Goal: Contribute content: Add original content to the website for others to see

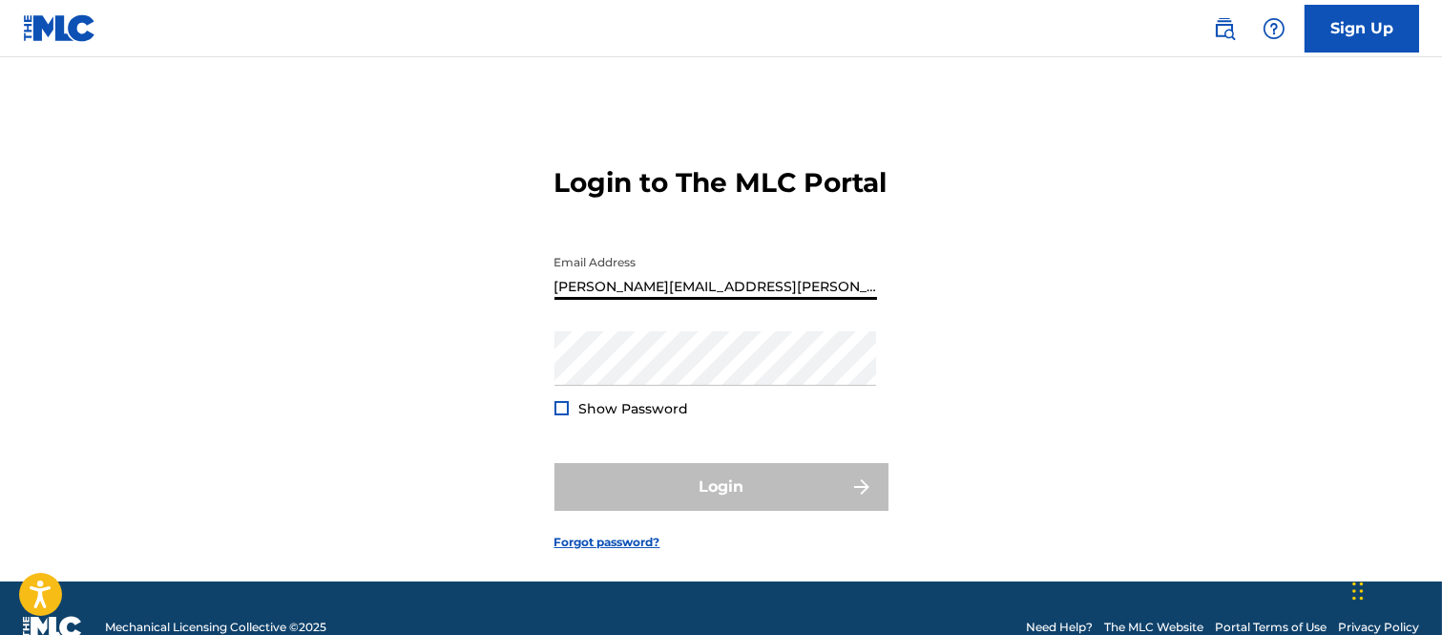
type input "[PERSON_NAME][EMAIL_ADDRESS][PERSON_NAME][DOMAIN_NAME]"
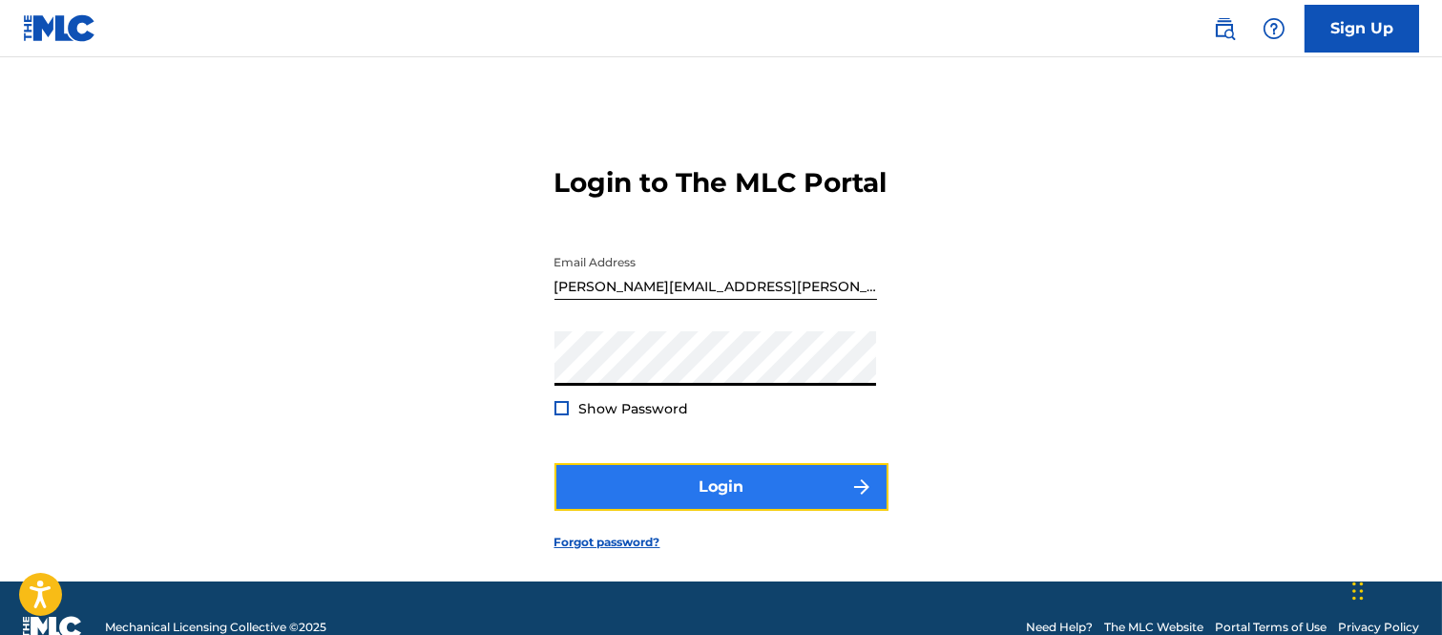
click at [856, 511] on button "Login" at bounding box center [721, 487] width 334 height 48
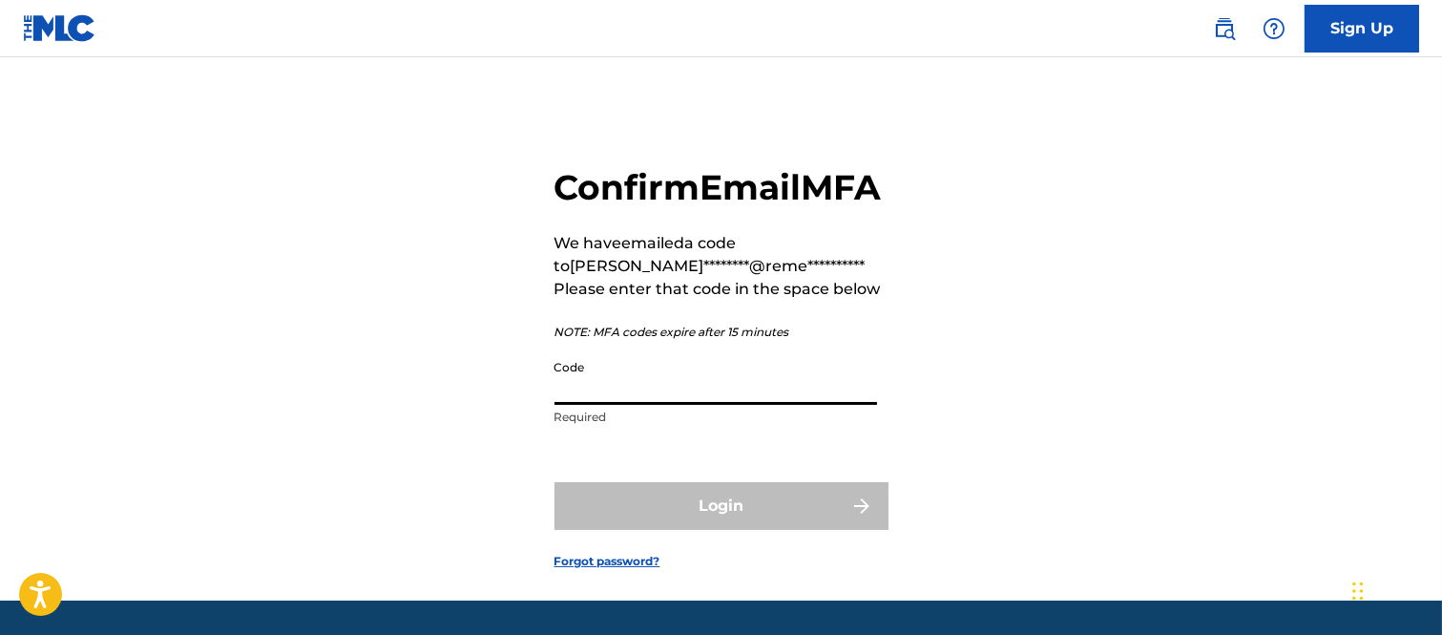
click at [639, 405] on input "Code" at bounding box center [715, 377] width 323 height 54
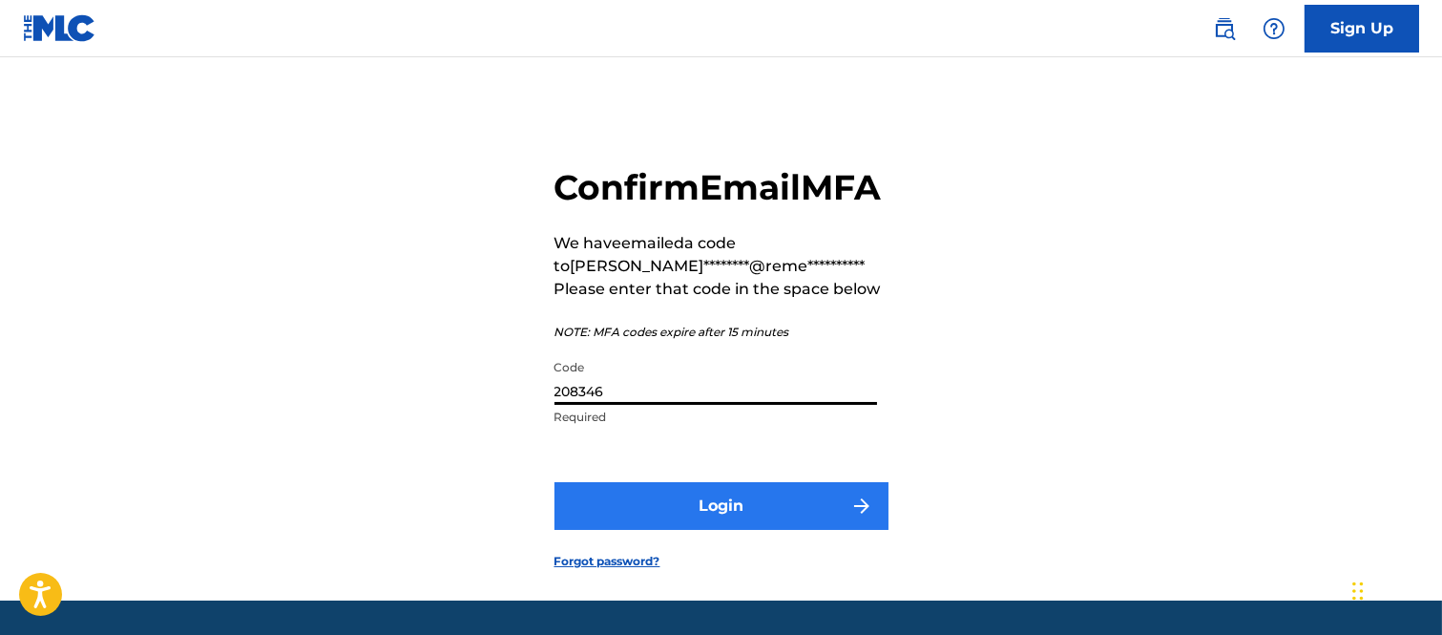
type input "208346"
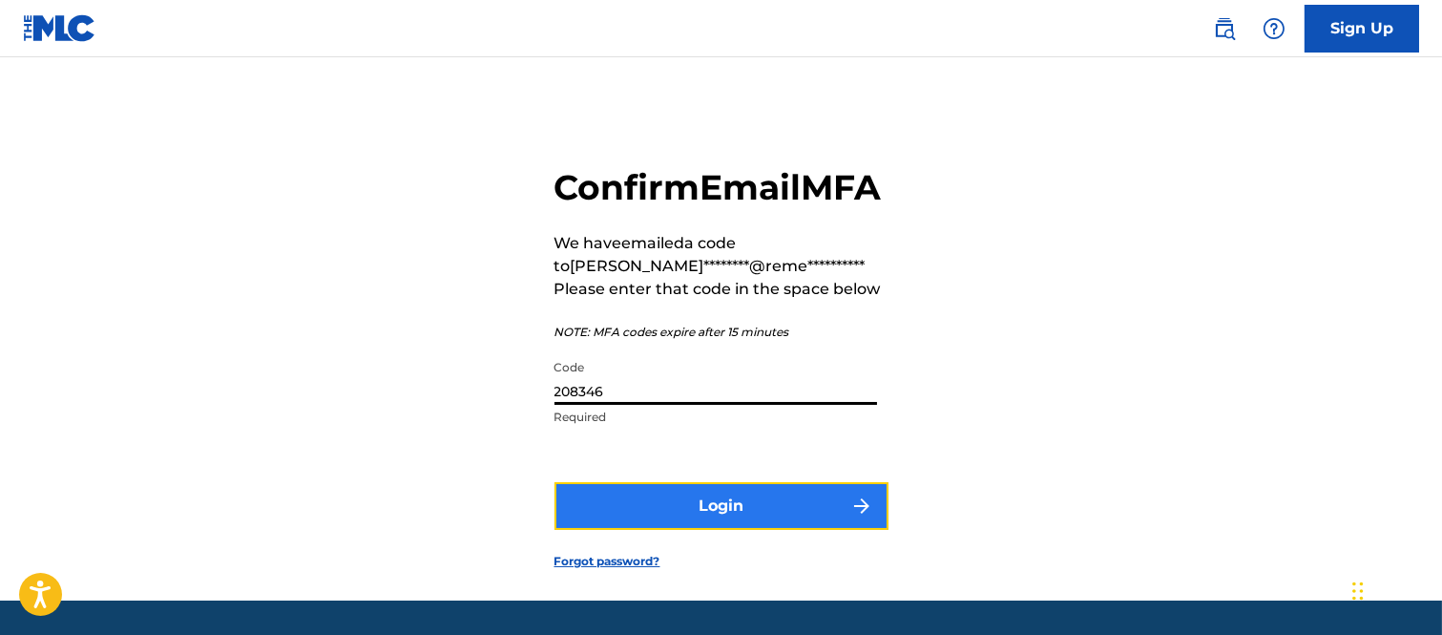
click at [822, 530] on button "Login" at bounding box center [721, 506] width 334 height 48
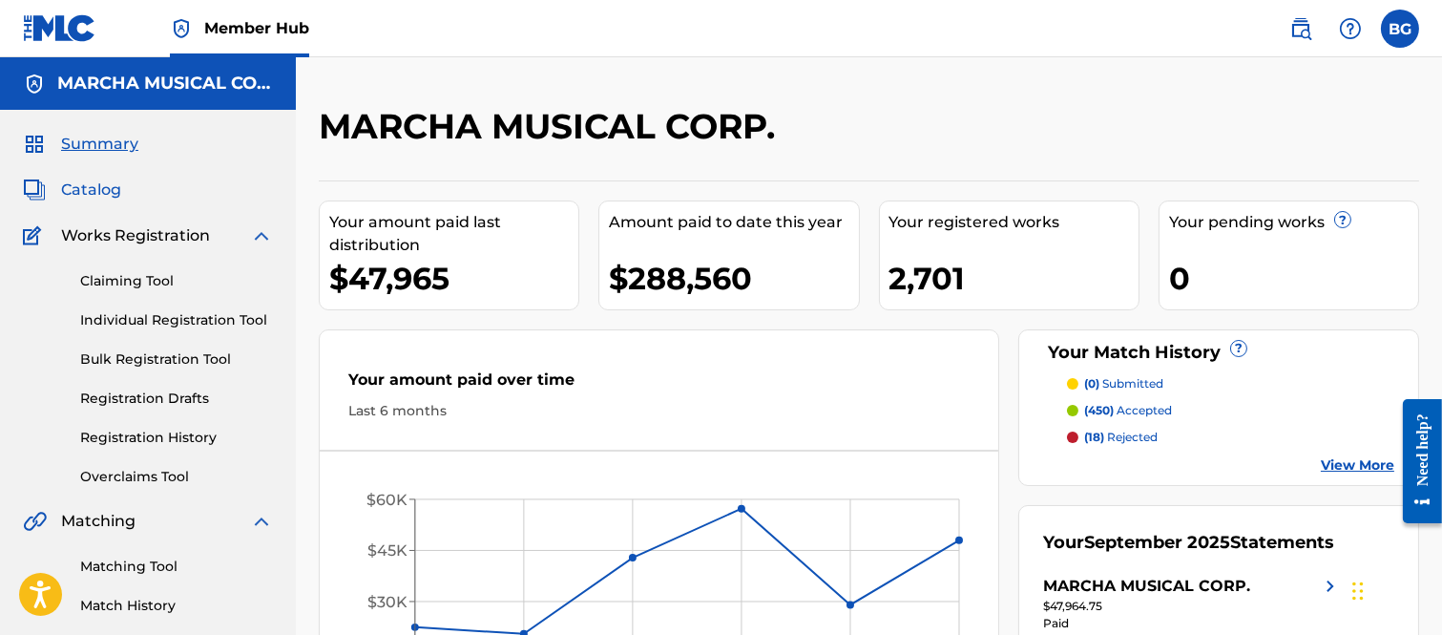
click at [86, 188] on span "Catalog" at bounding box center [91, 189] width 60 height 23
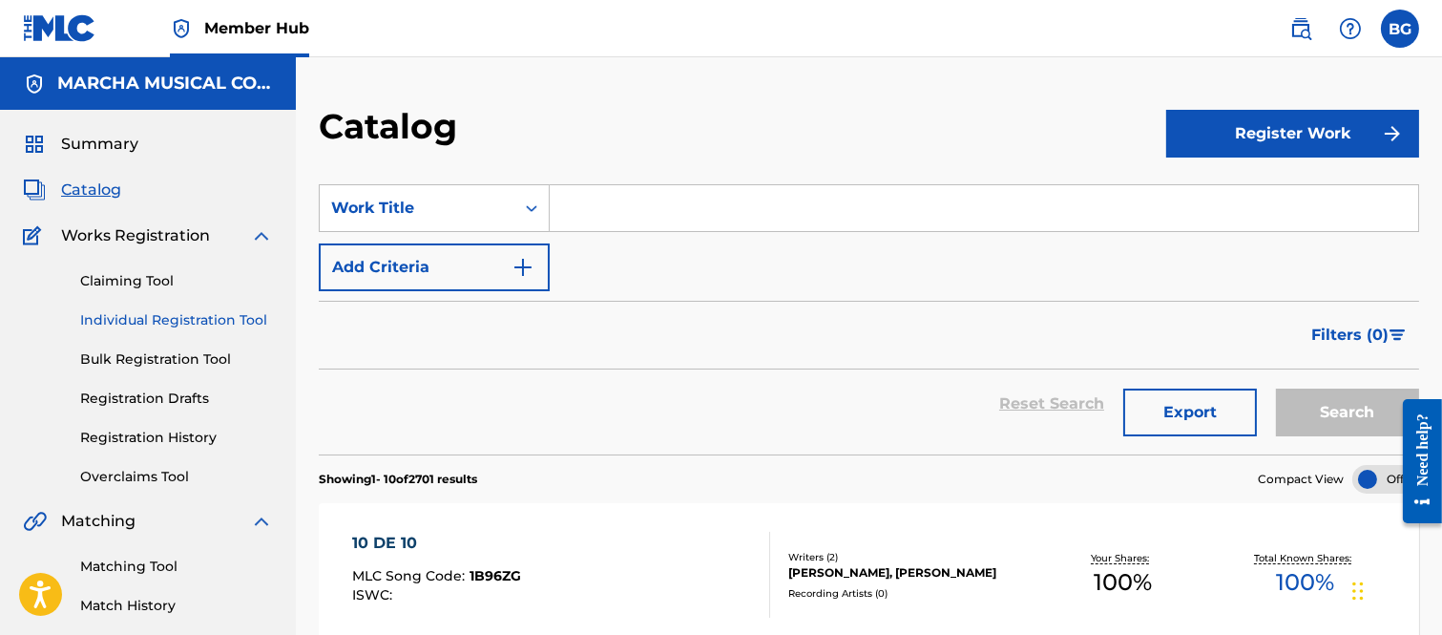
click at [122, 316] on link "Individual Registration Tool" at bounding box center [176, 320] width 193 height 20
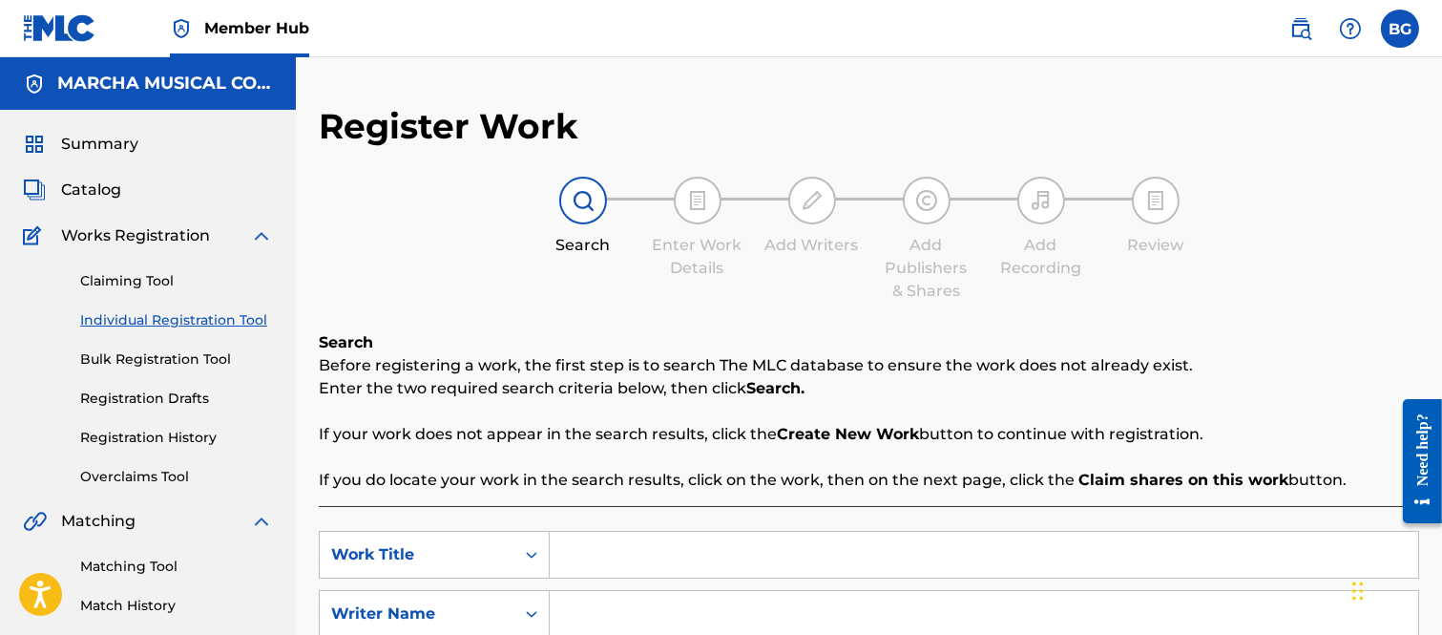
click at [623, 552] on input "Search Form" at bounding box center [984, 555] width 868 height 46
type input "a"
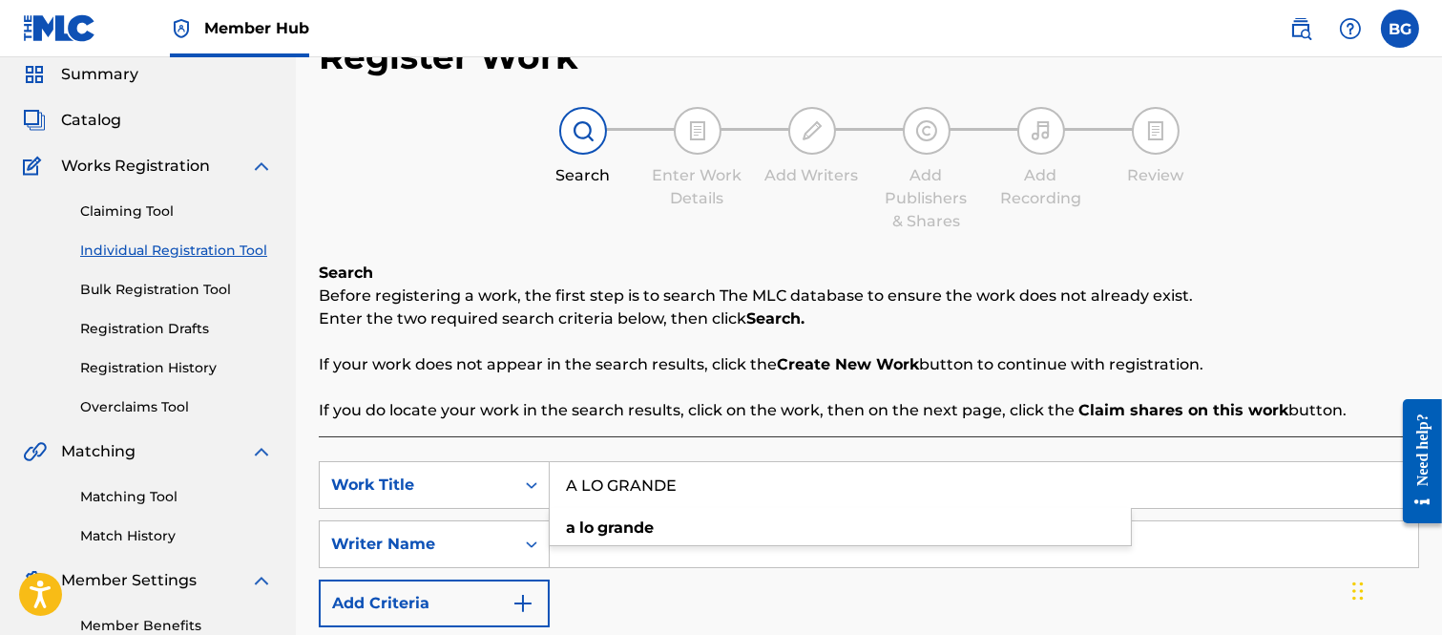
scroll to position [106, 0]
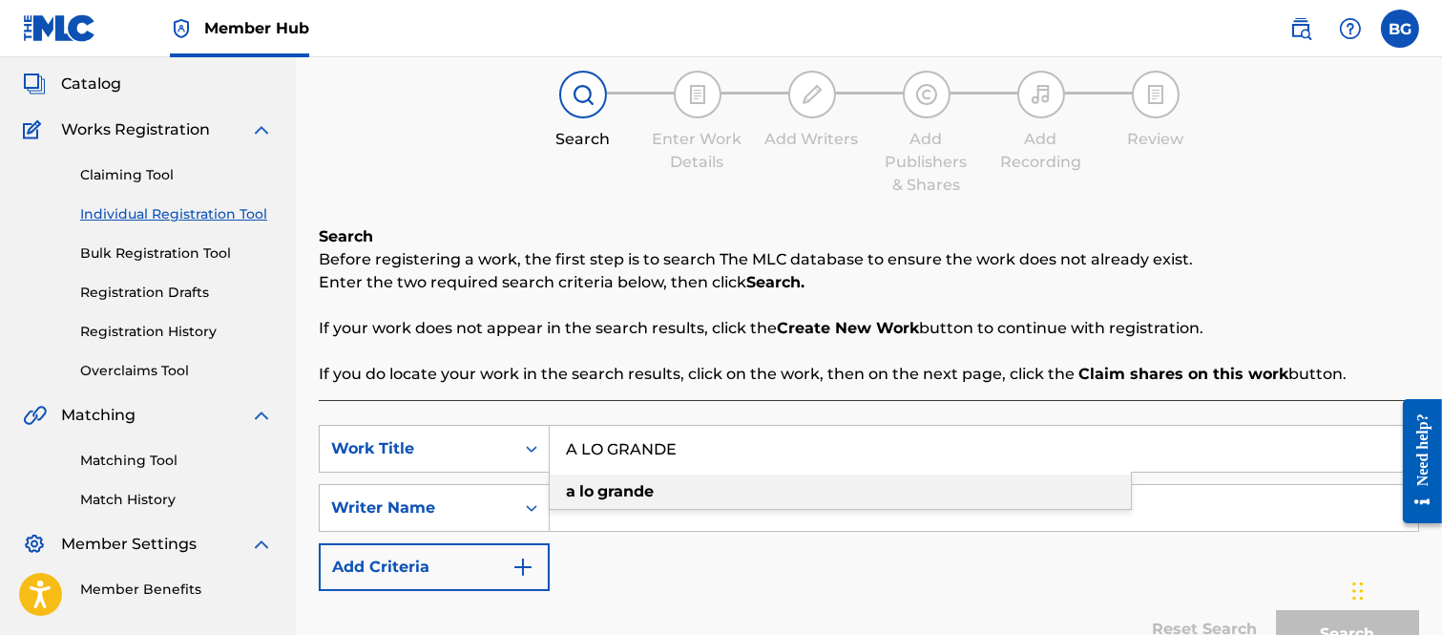
click at [606, 490] on strong "grande" at bounding box center [625, 491] width 56 height 18
type input "a lo grande"
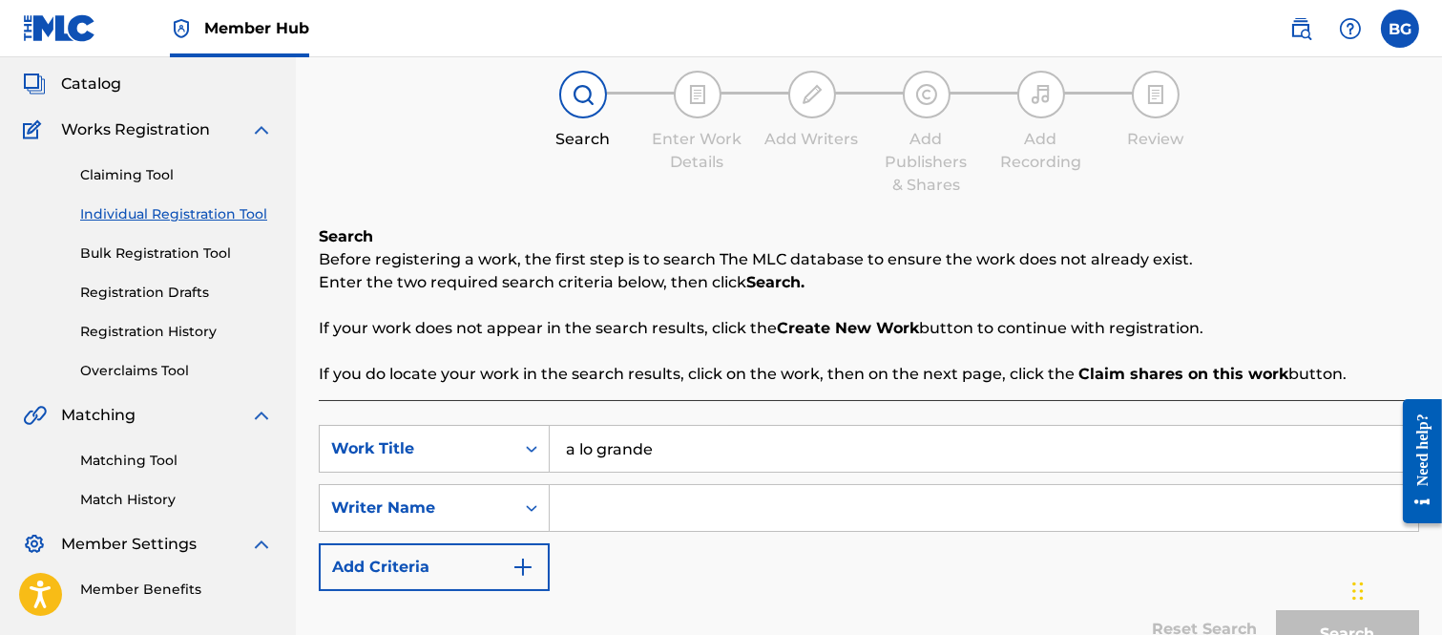
click at [570, 510] on input "Search Form" at bounding box center [984, 508] width 868 height 46
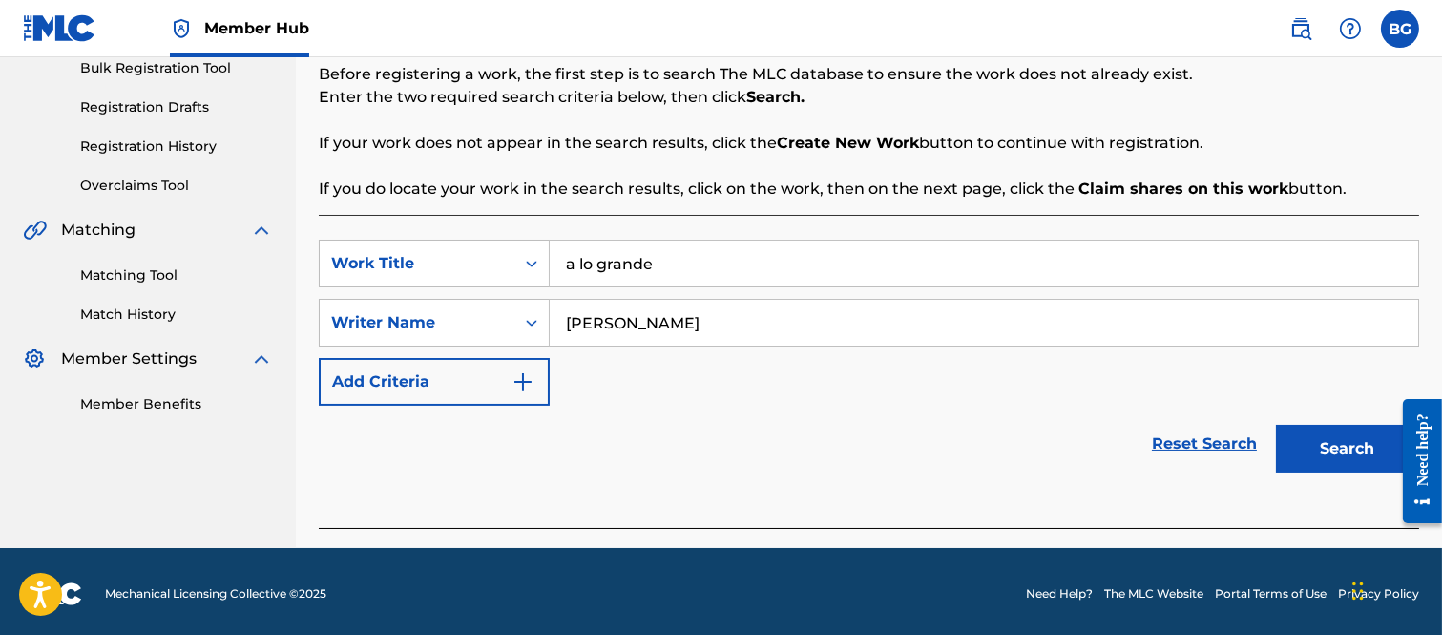
scroll to position [296, 0]
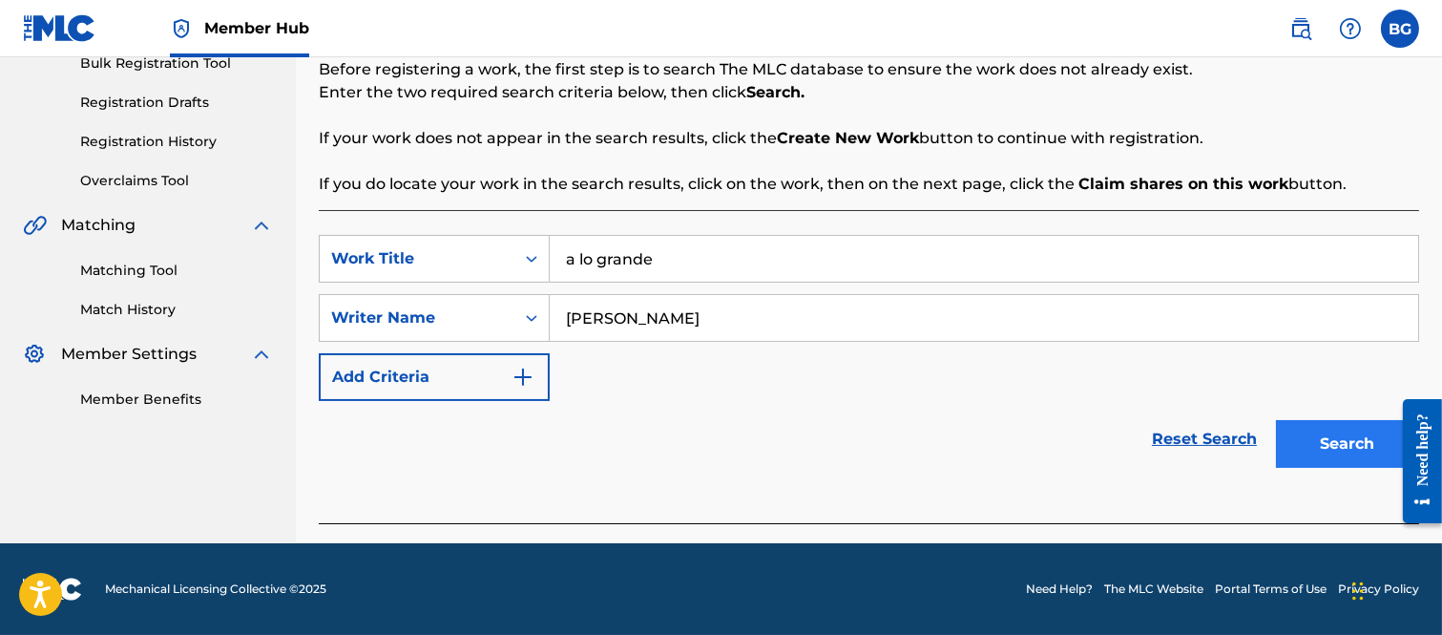
type input "[PERSON_NAME]"
click at [1296, 443] on button "Search" at bounding box center [1347, 444] width 143 height 48
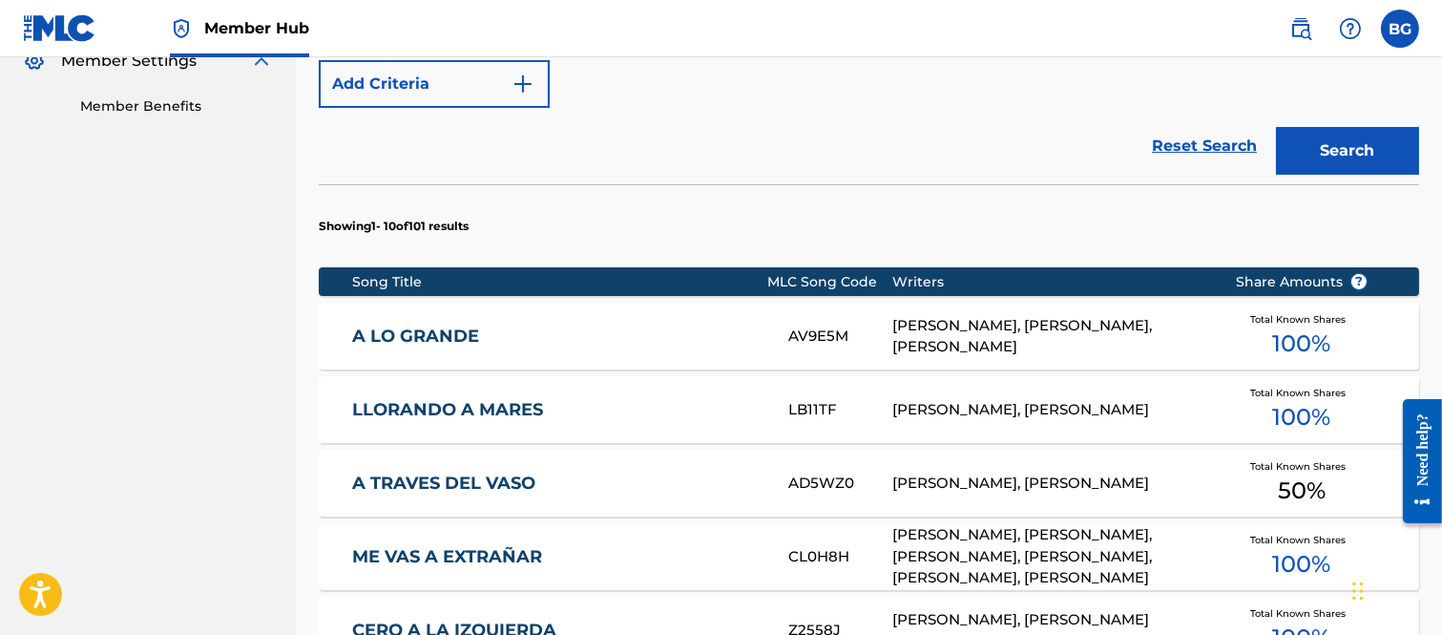
scroll to position [614, 0]
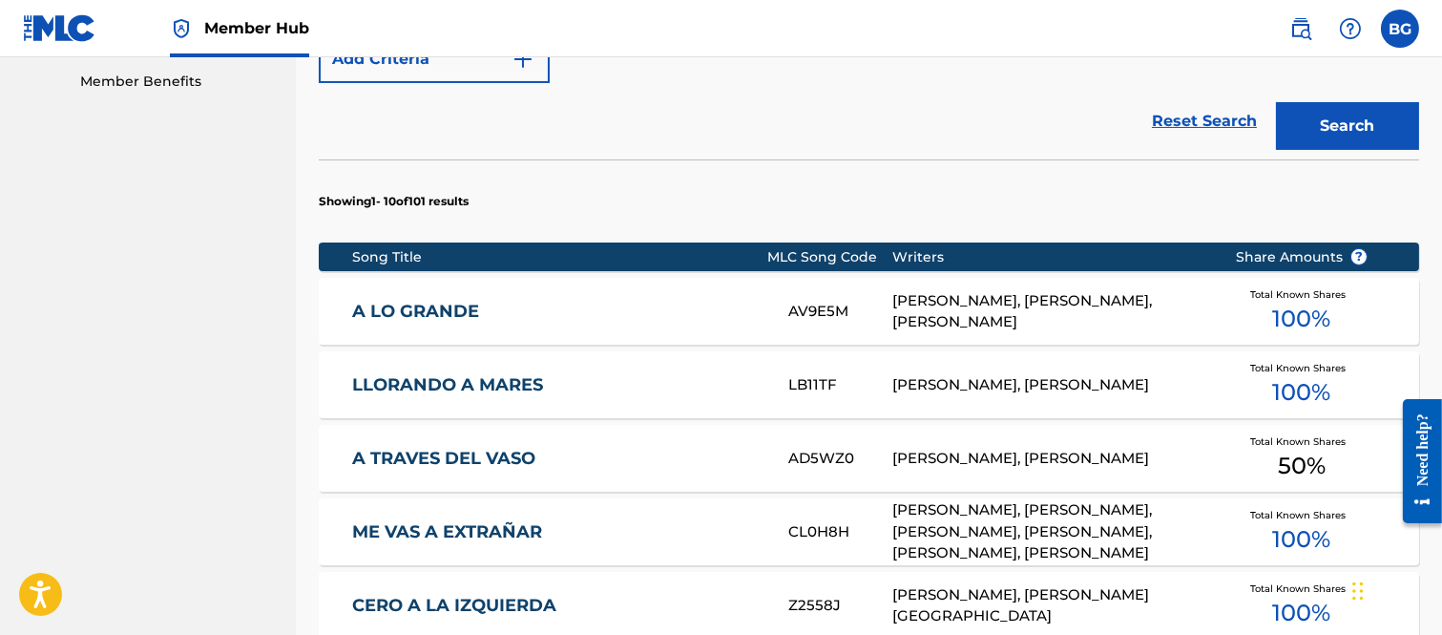
click at [425, 315] on link "A LO GRANDE" at bounding box center [557, 312] width 410 height 22
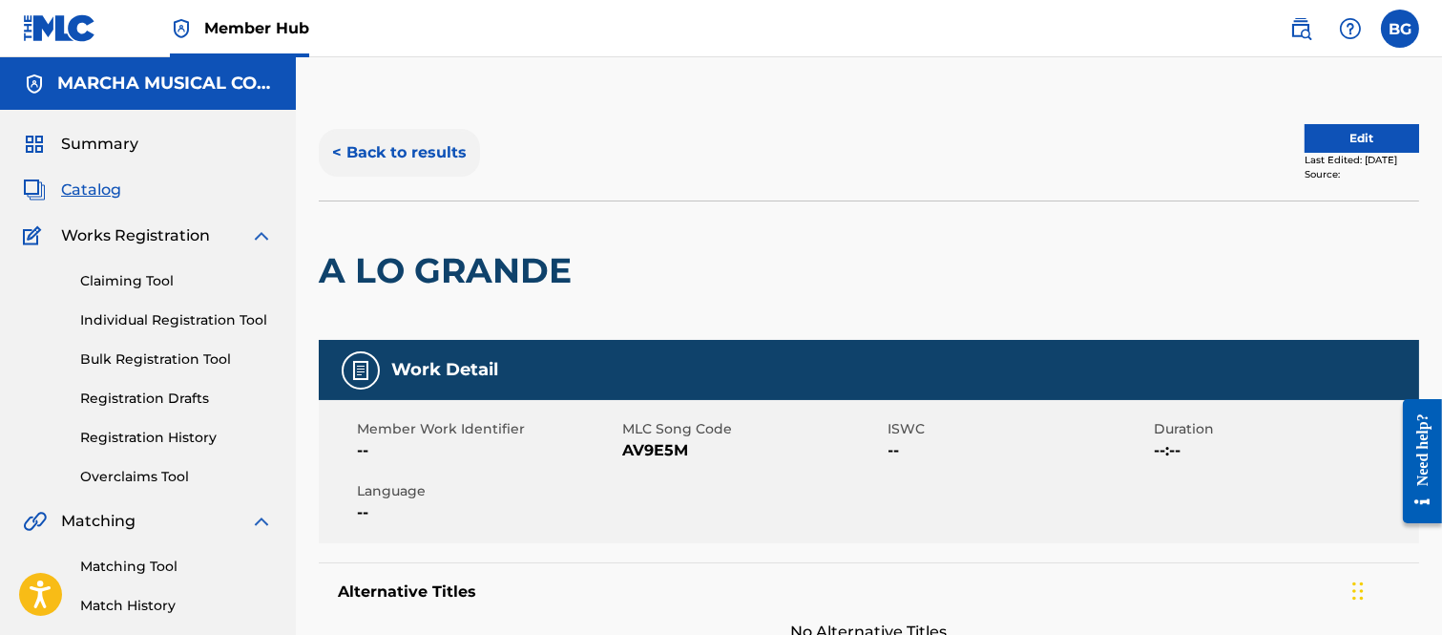
click at [345, 150] on button "< Back to results" at bounding box center [399, 153] width 161 height 48
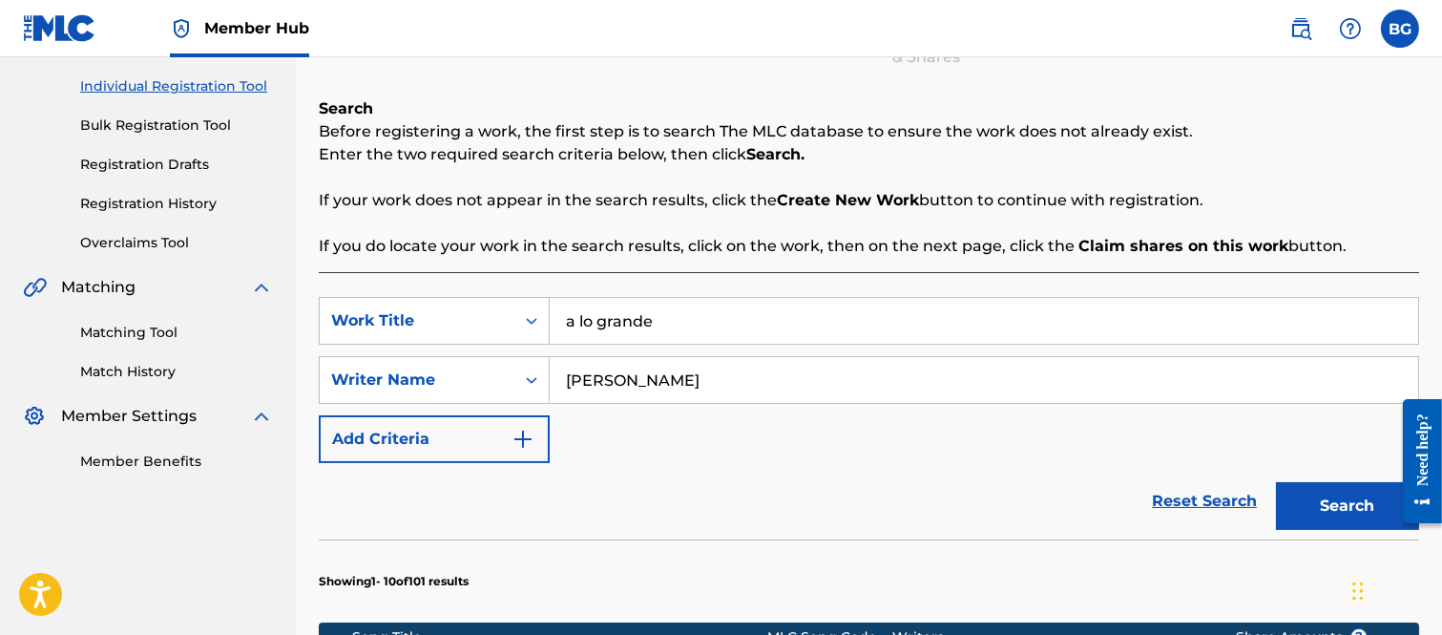
click at [689, 316] on input "a lo grande" at bounding box center [984, 321] width 868 height 46
type input "a"
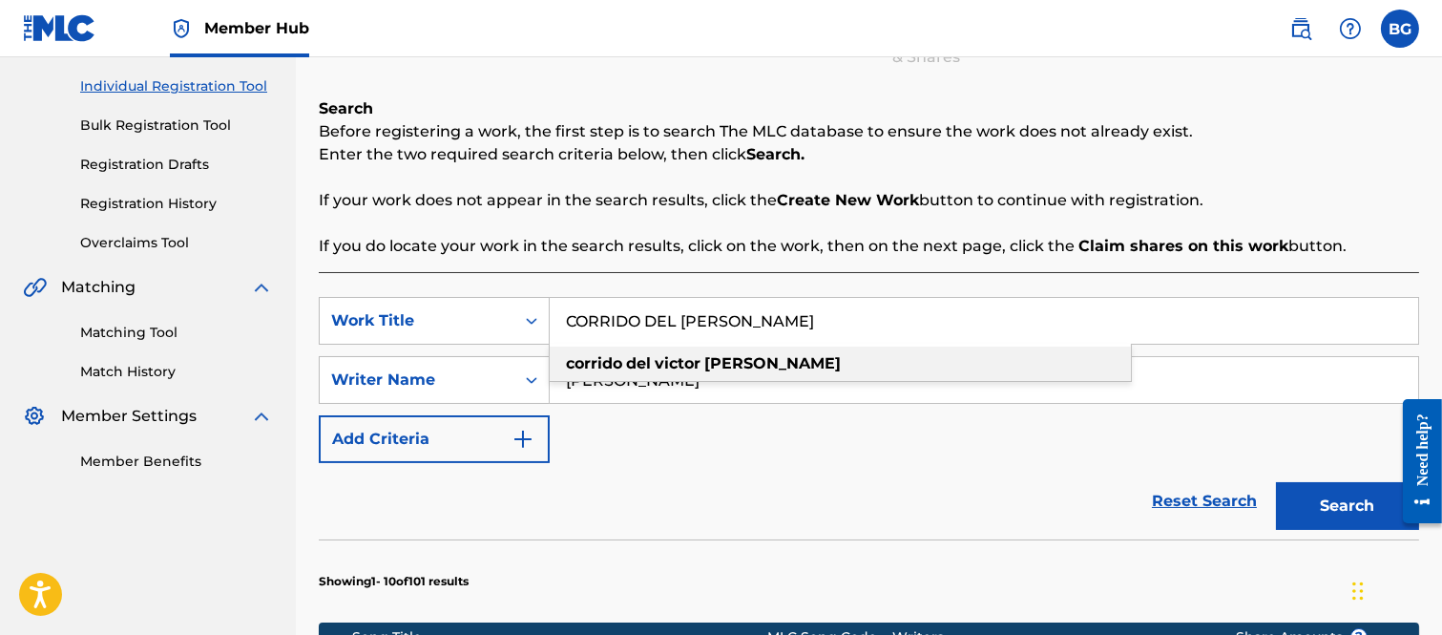
click at [747, 355] on strong "[PERSON_NAME]" at bounding box center [772, 363] width 136 height 18
type input "corrido del [PERSON_NAME]"
click at [752, 365] on strong "[PERSON_NAME]" at bounding box center [772, 363] width 136 height 18
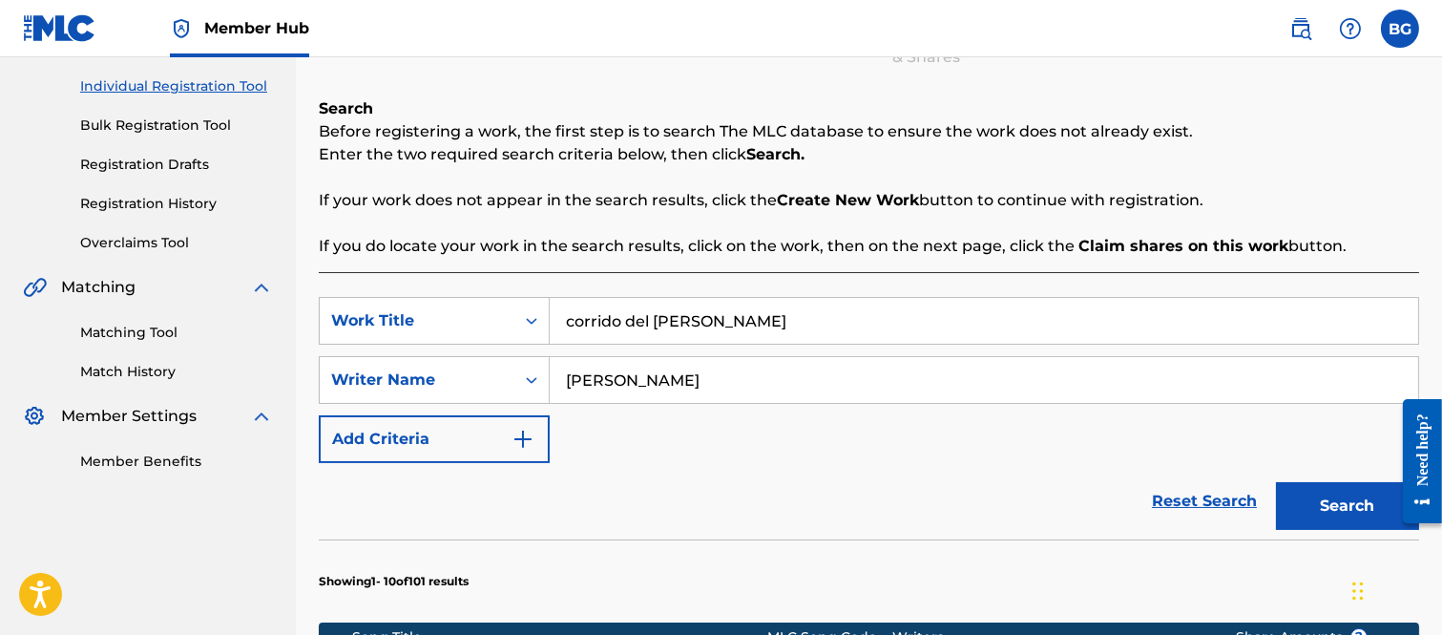
click at [746, 374] on input "[PERSON_NAME]" at bounding box center [984, 380] width 868 height 46
type input "H"
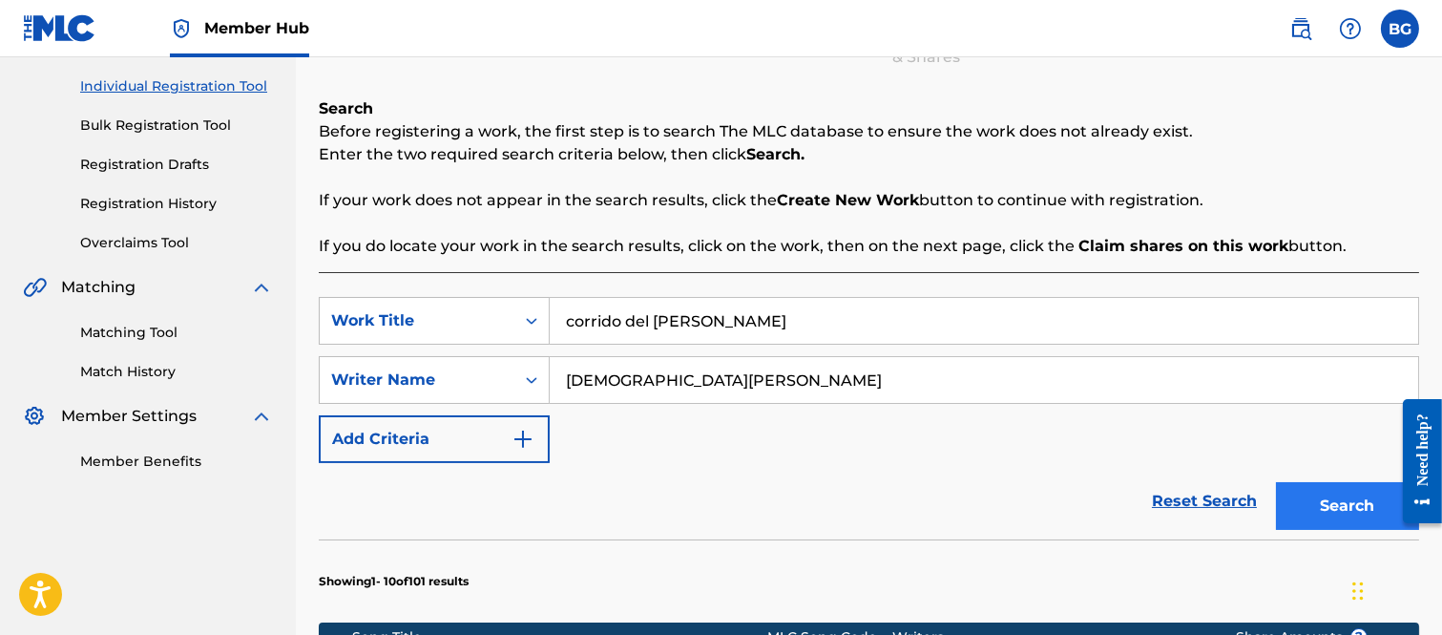
type input "[DEMOGRAPHIC_DATA][PERSON_NAME]"
drag, startPoint x: 1332, startPoint y: 500, endPoint x: 1265, endPoint y: 477, distance: 70.6
click at [1331, 500] on button "Search" at bounding box center [1347, 506] width 143 height 48
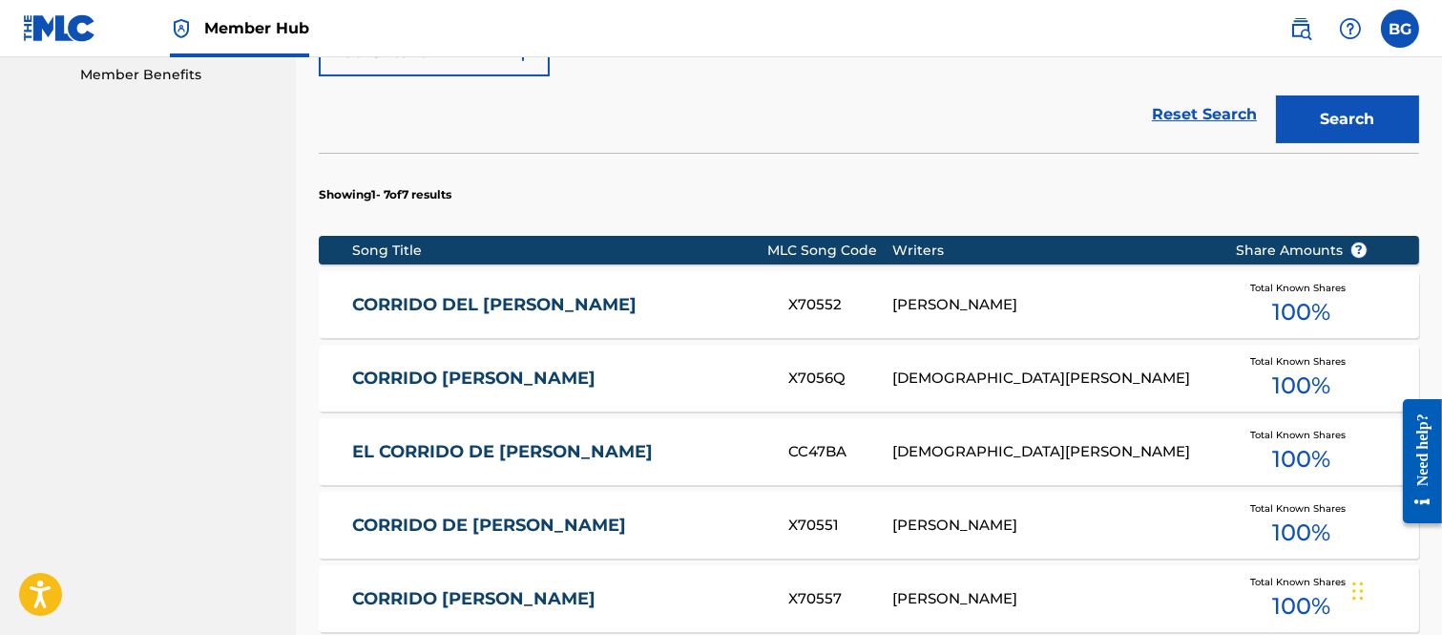
scroll to position [658, 0]
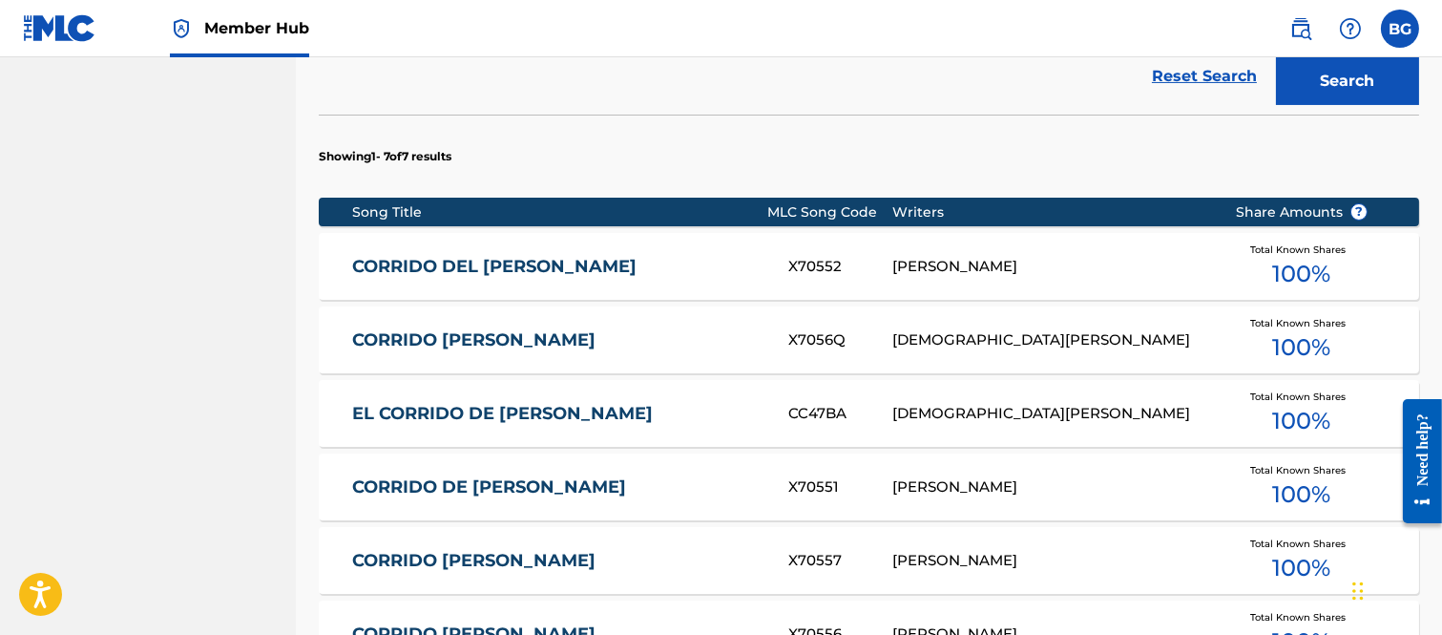
click at [440, 261] on link "CORRIDO DEL [PERSON_NAME]" at bounding box center [557, 267] width 410 height 22
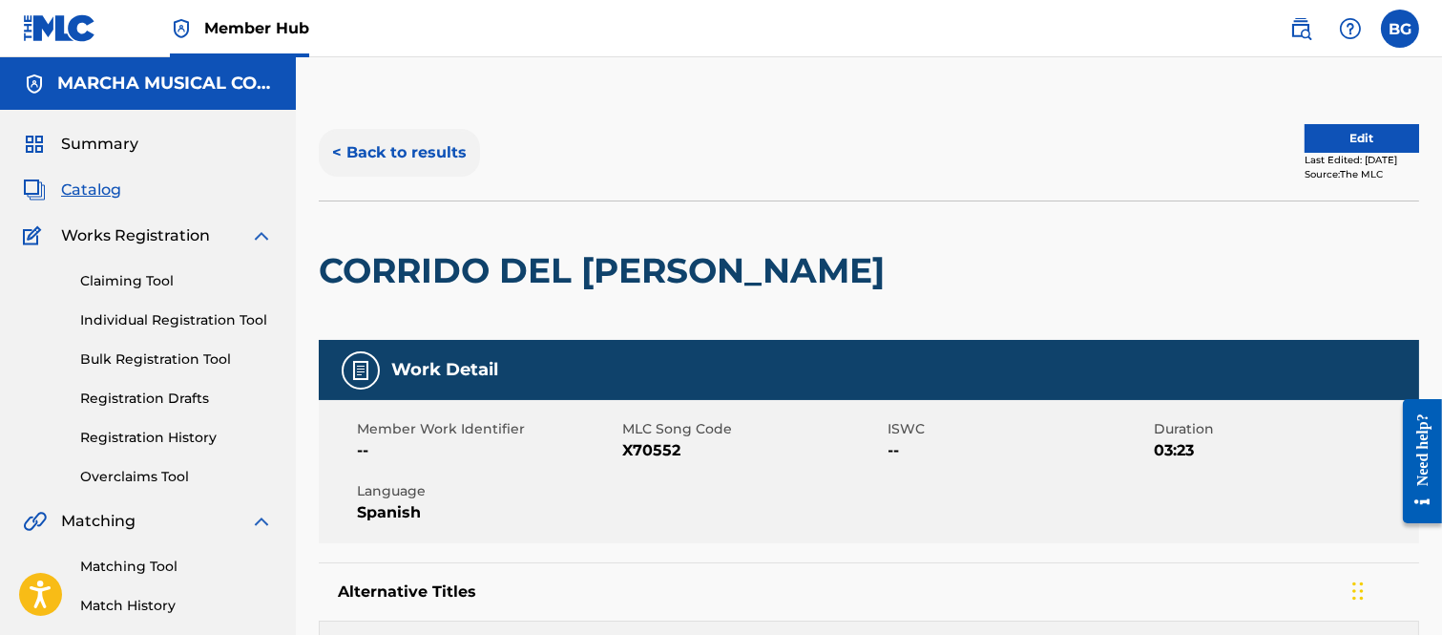
click at [342, 150] on button "< Back to results" at bounding box center [399, 153] width 161 height 48
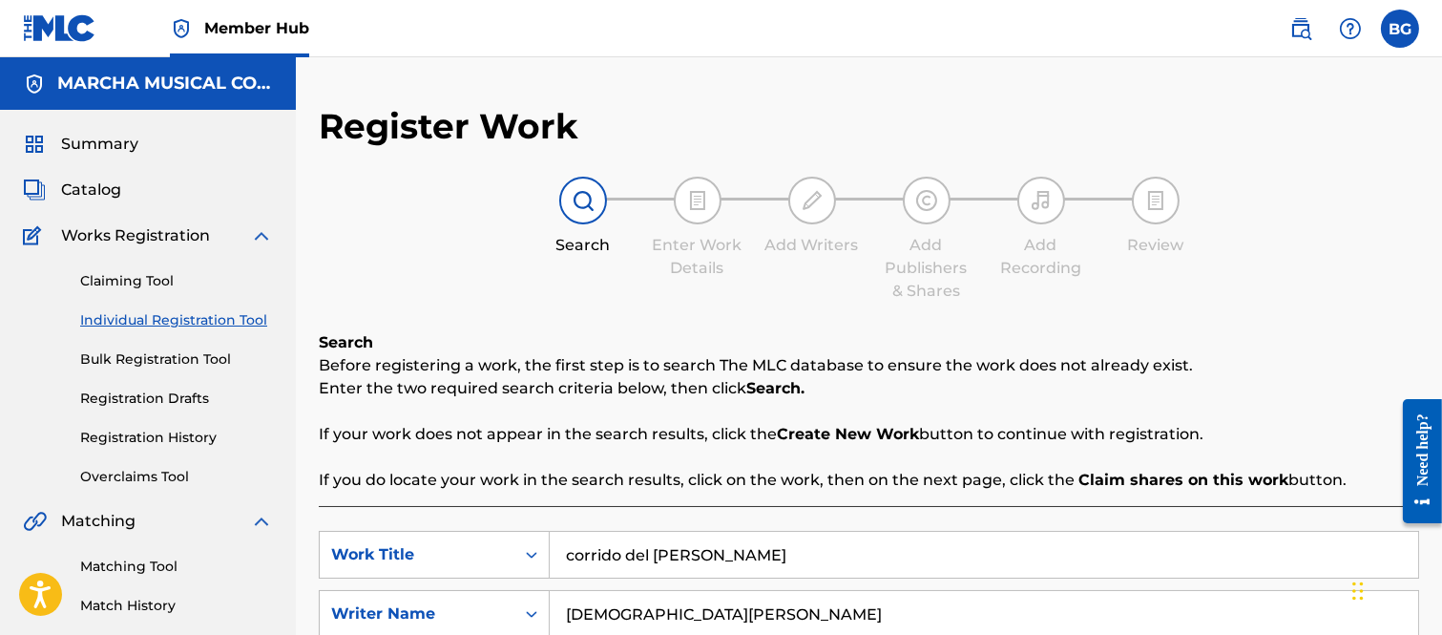
scroll to position [234, 0]
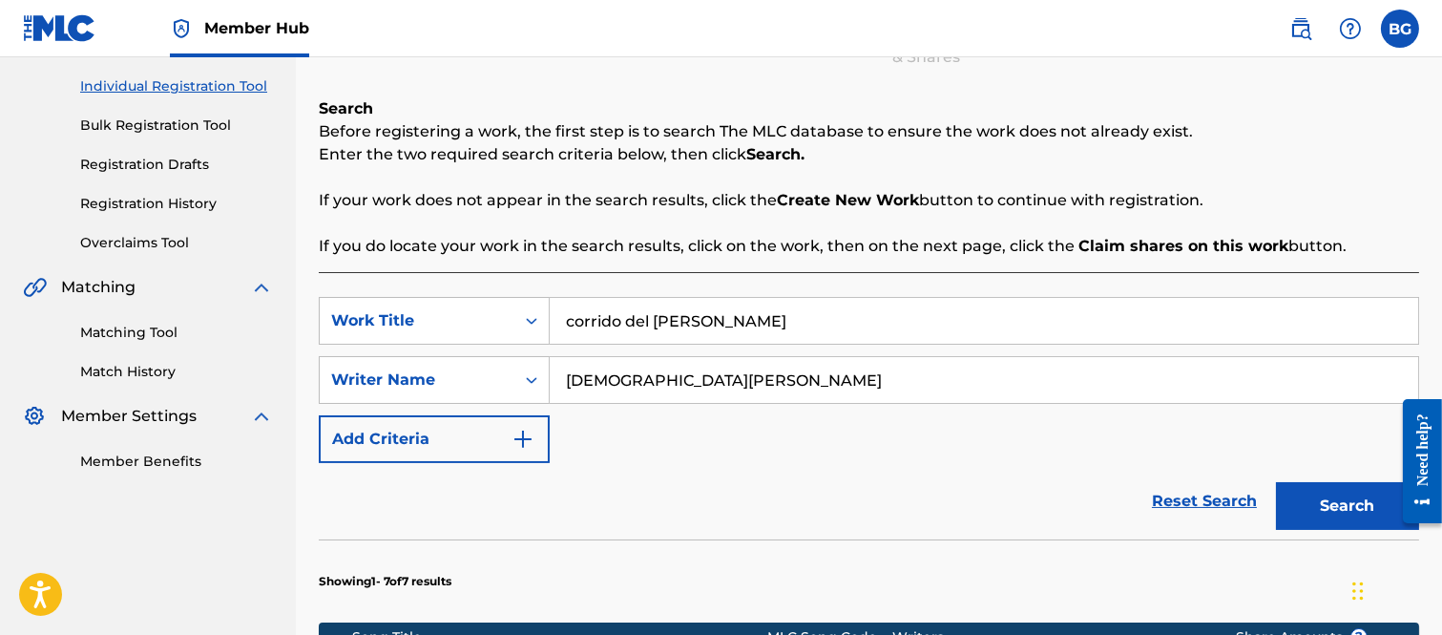
click at [652, 320] on input "corrido del [PERSON_NAME]" at bounding box center [984, 321] width 868 height 46
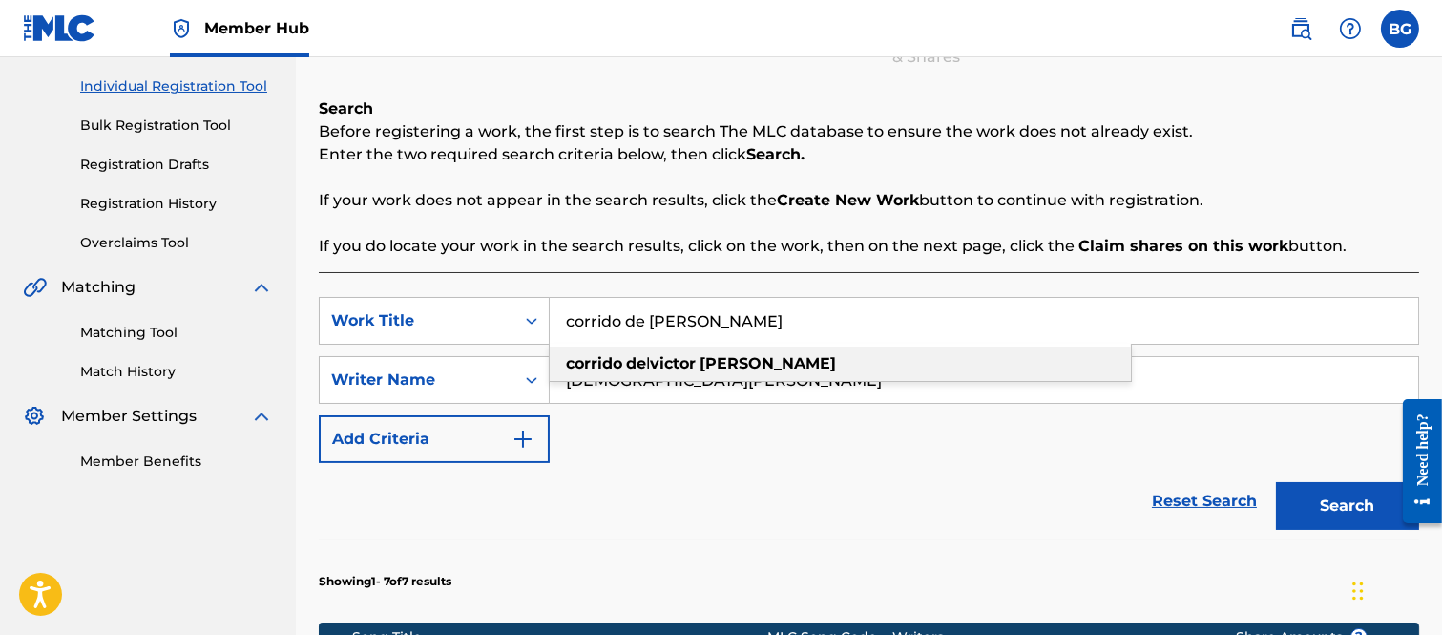
click at [665, 364] on strong "victor" at bounding box center [673, 363] width 46 height 18
type input "corrido del [PERSON_NAME]"
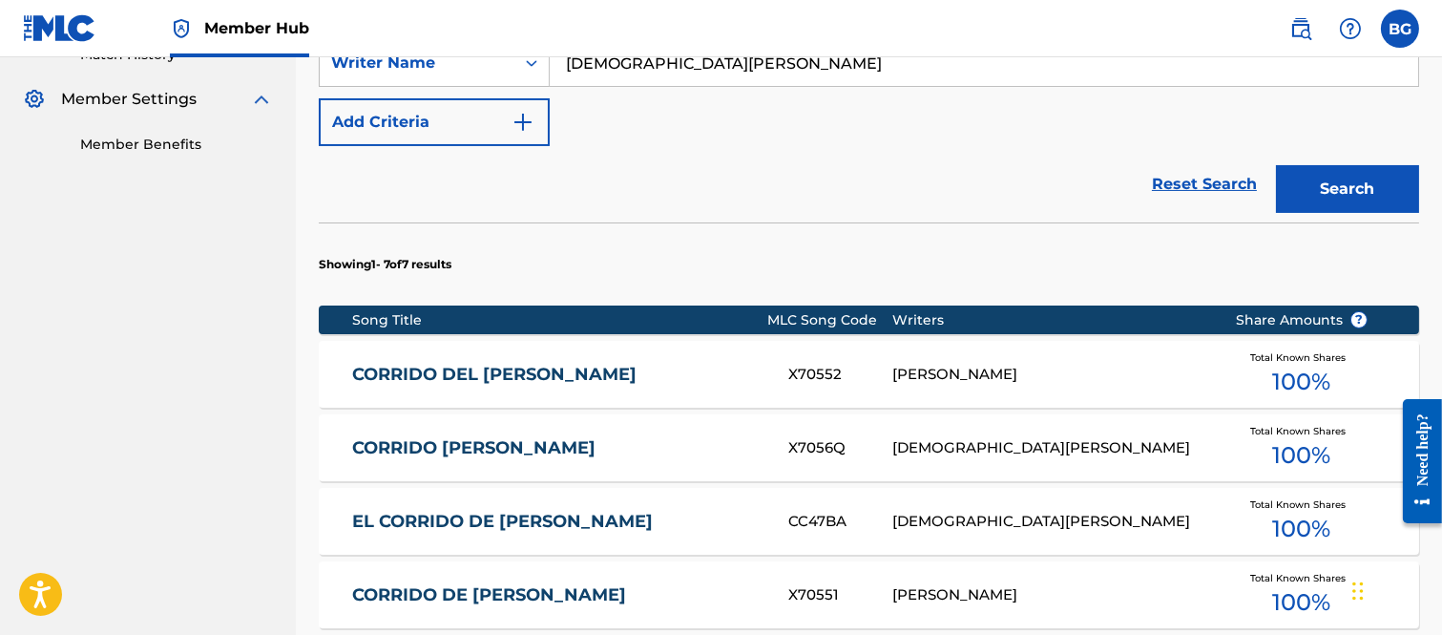
scroll to position [552, 0]
